Goal: Find specific page/section: Find specific page/section

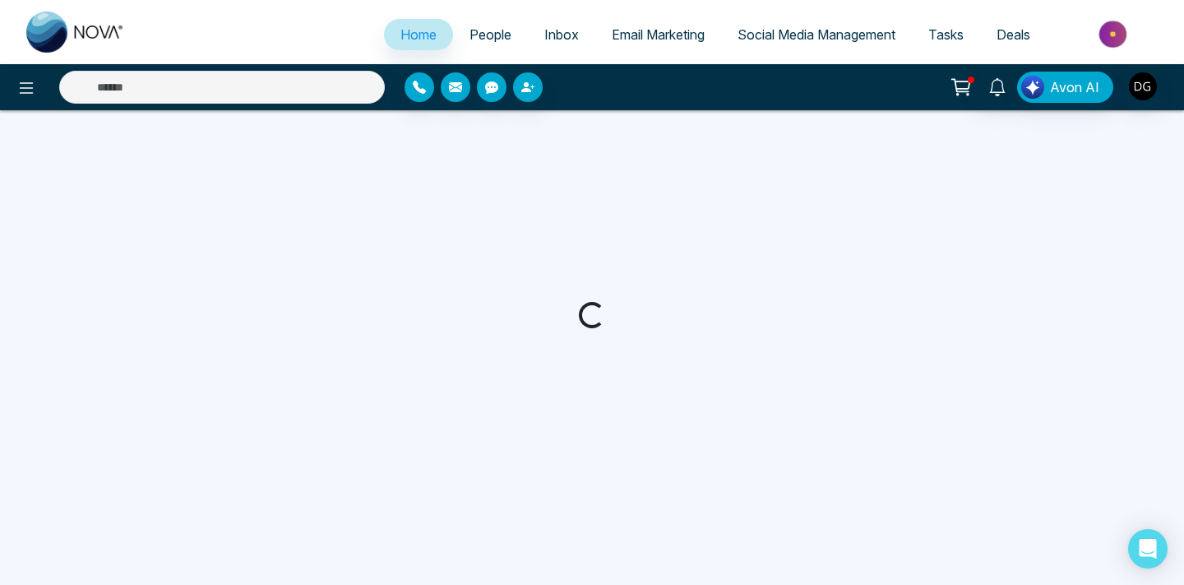
select select "*"
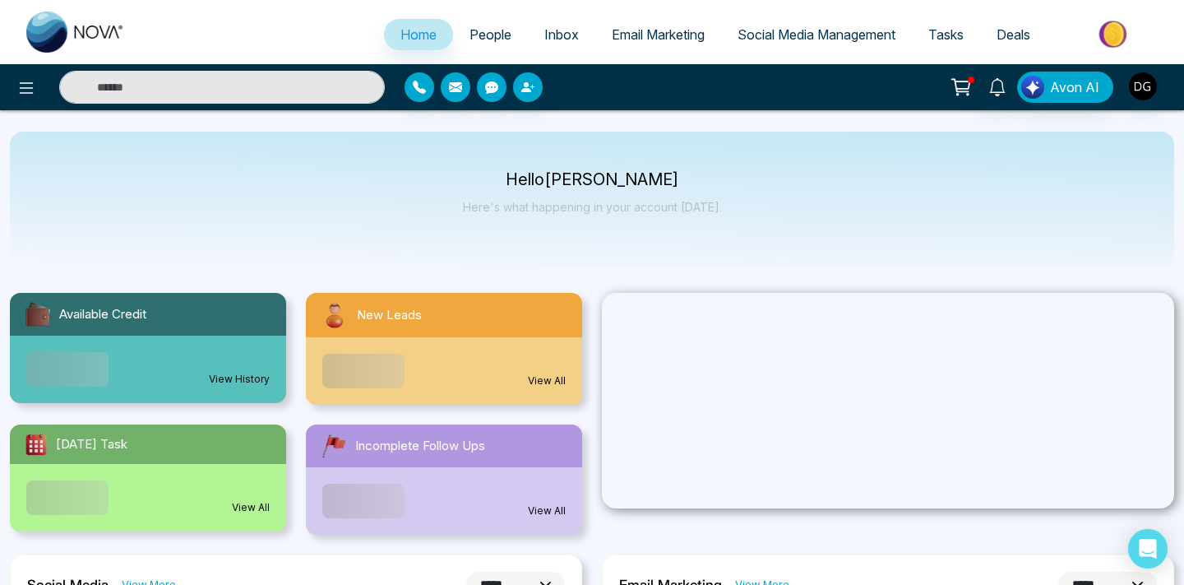
click at [486, 21] on div "Announcement Don't show again" at bounding box center [592, 292] width 1184 height 585
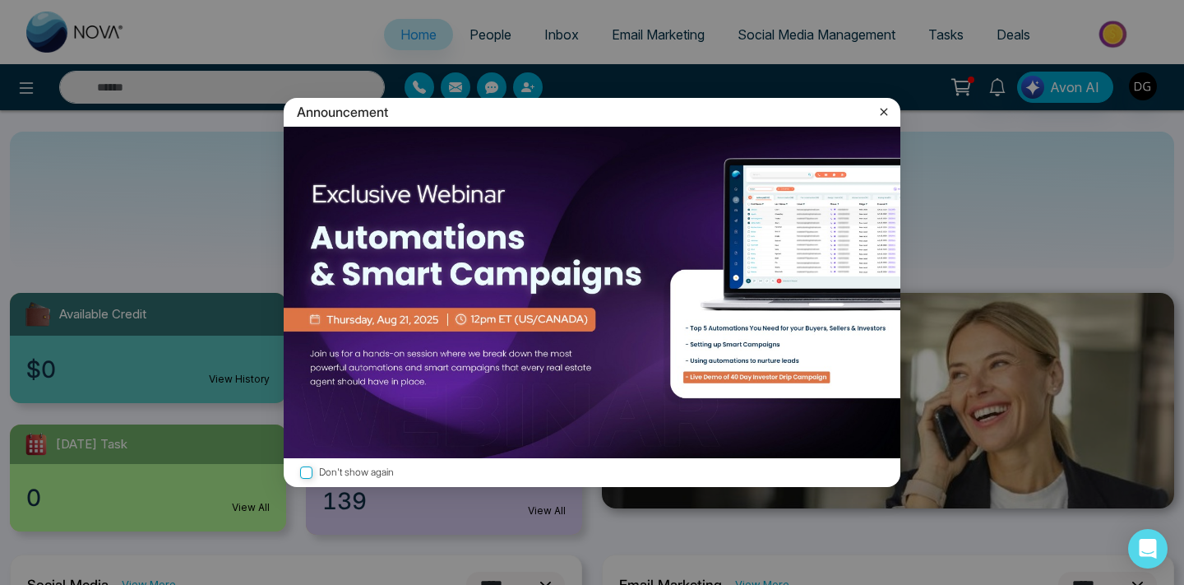
click at [886, 106] on icon at bounding box center [884, 112] width 16 height 16
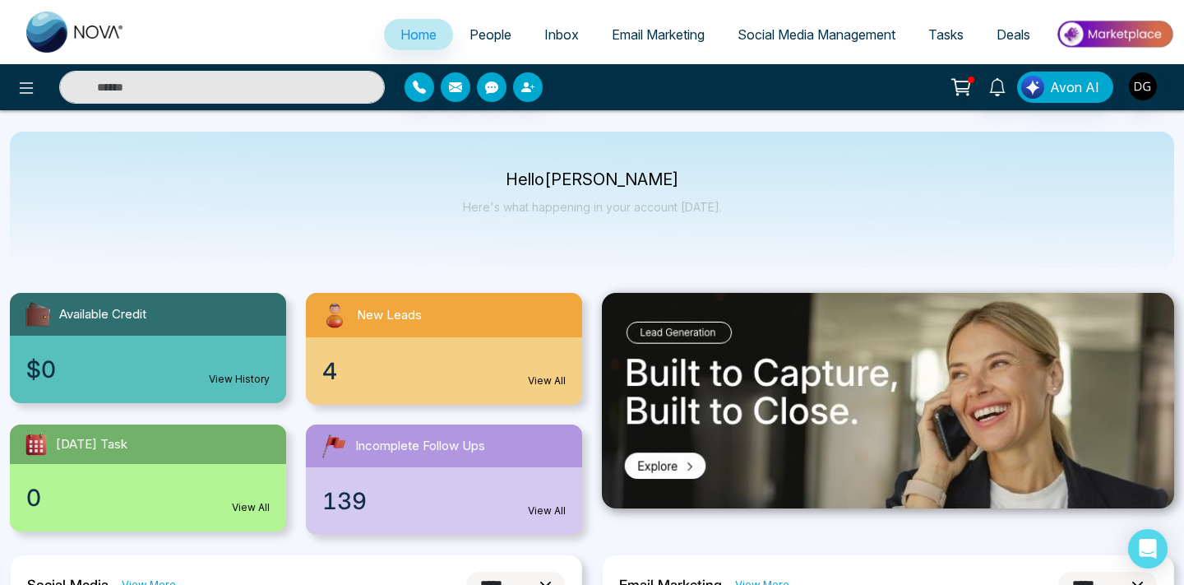
click at [481, 31] on span "People" at bounding box center [491, 34] width 42 height 16
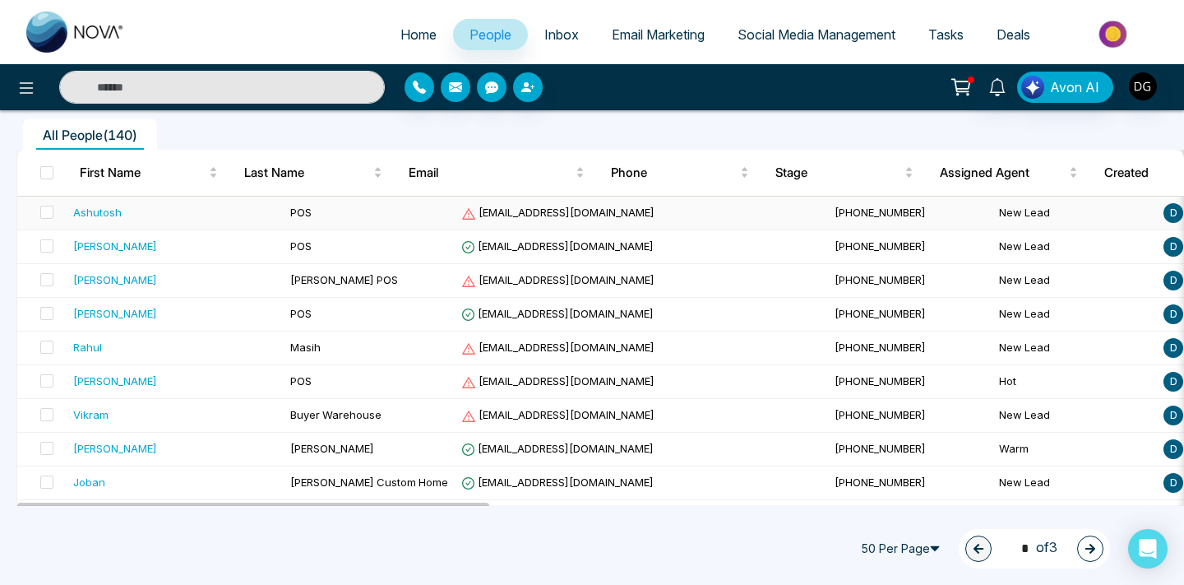
scroll to position [147, 0]
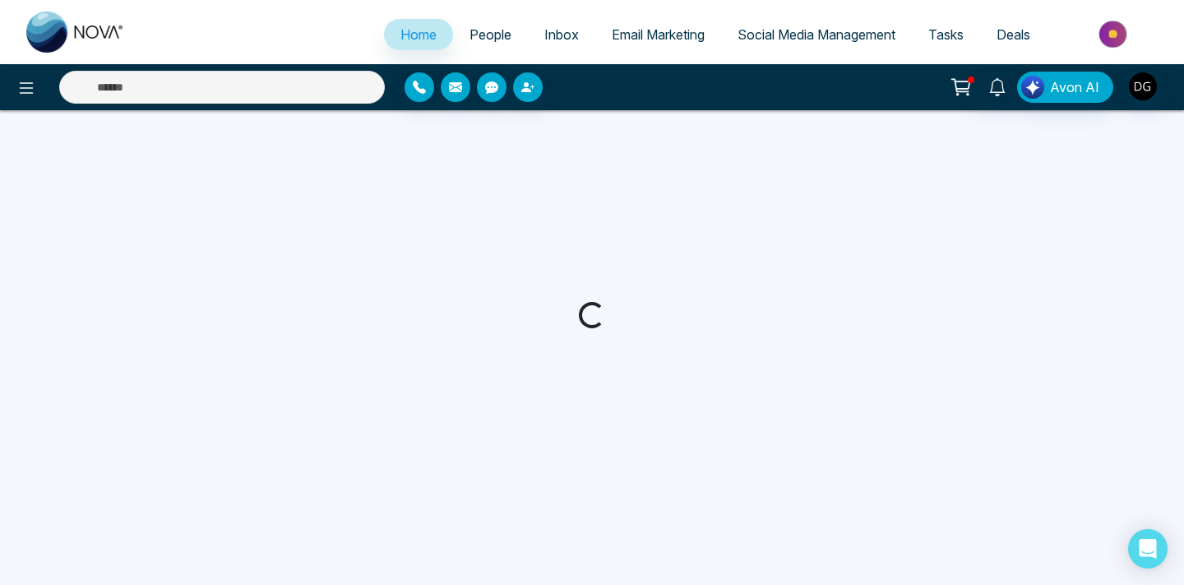
select select "*"
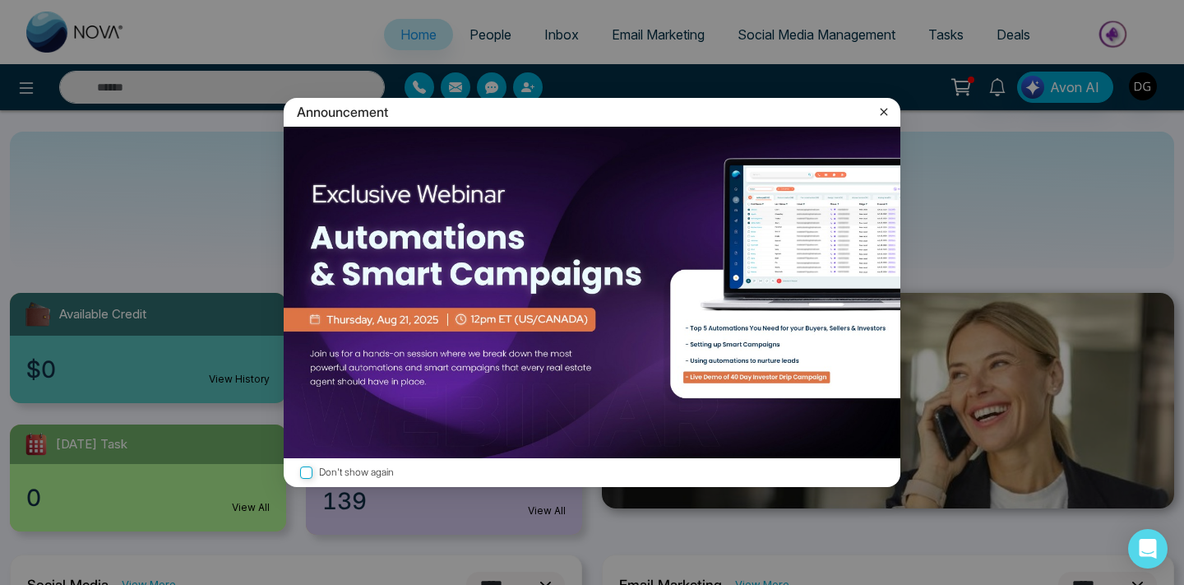
click at [882, 104] on icon at bounding box center [884, 112] width 16 height 16
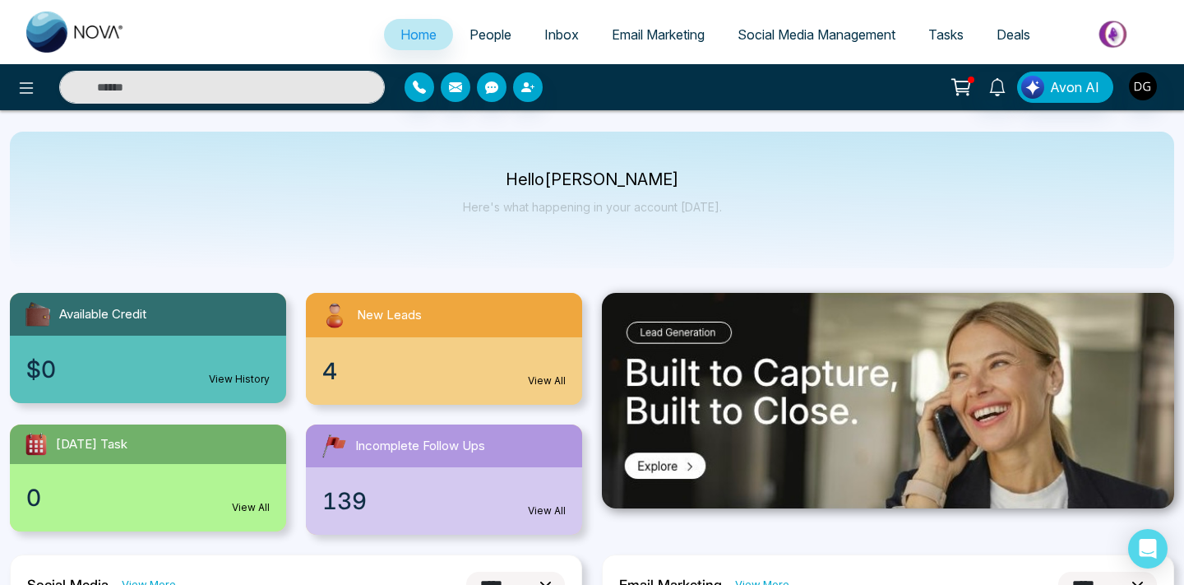
click at [470, 28] on span "People" at bounding box center [491, 34] width 42 height 16
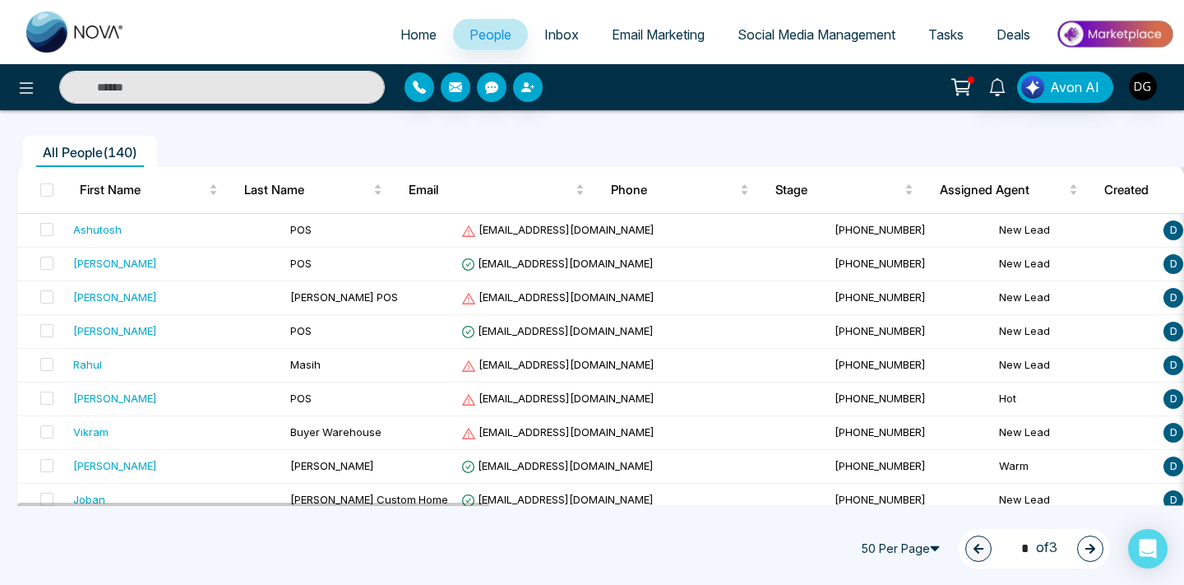
scroll to position [154, 0]
